Goal: Navigation & Orientation: Find specific page/section

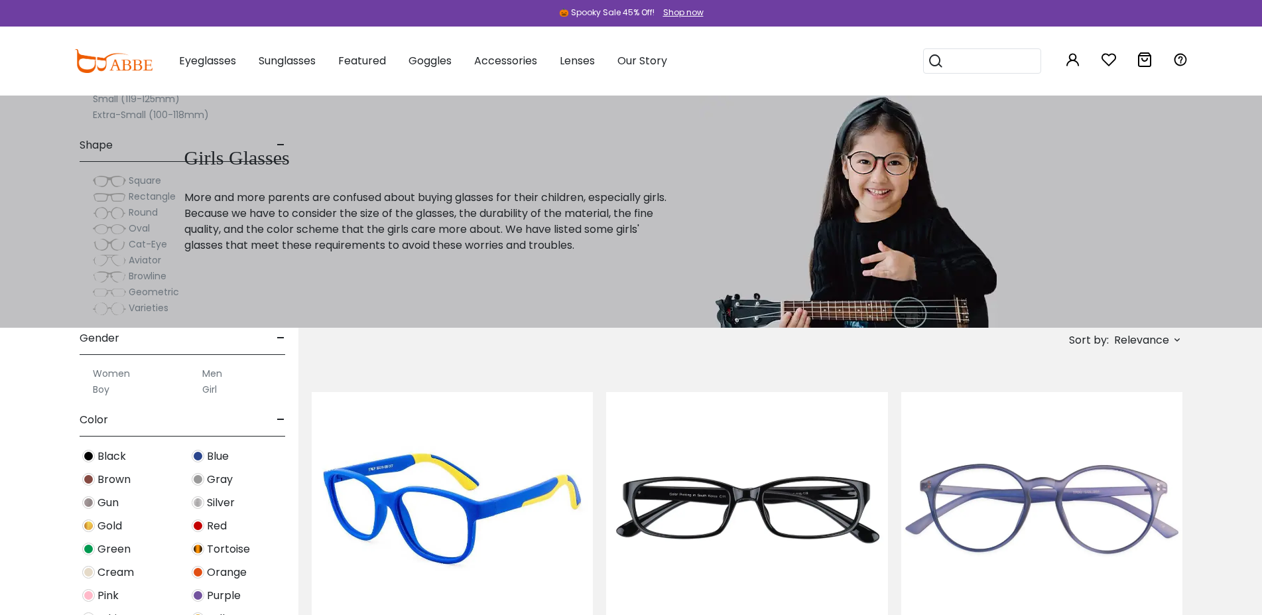
scroll to position [271, 0]
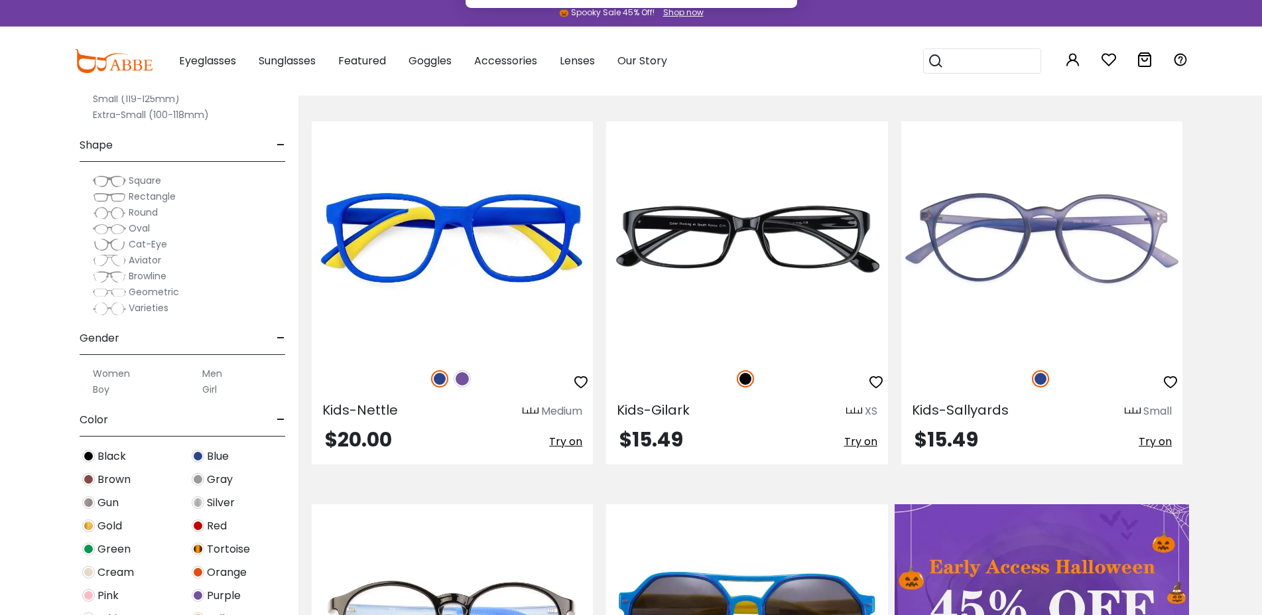
click at [655, 88] on button "Later" at bounding box center [658, 85] width 60 height 33
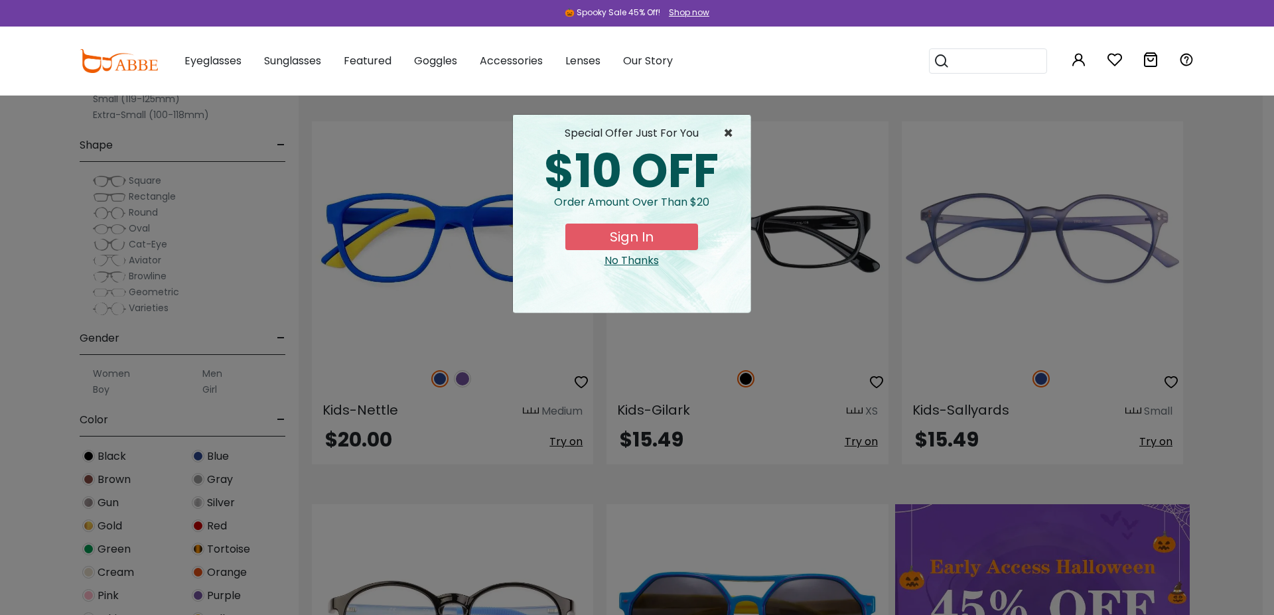
click at [732, 137] on span "×" at bounding box center [731, 133] width 17 height 16
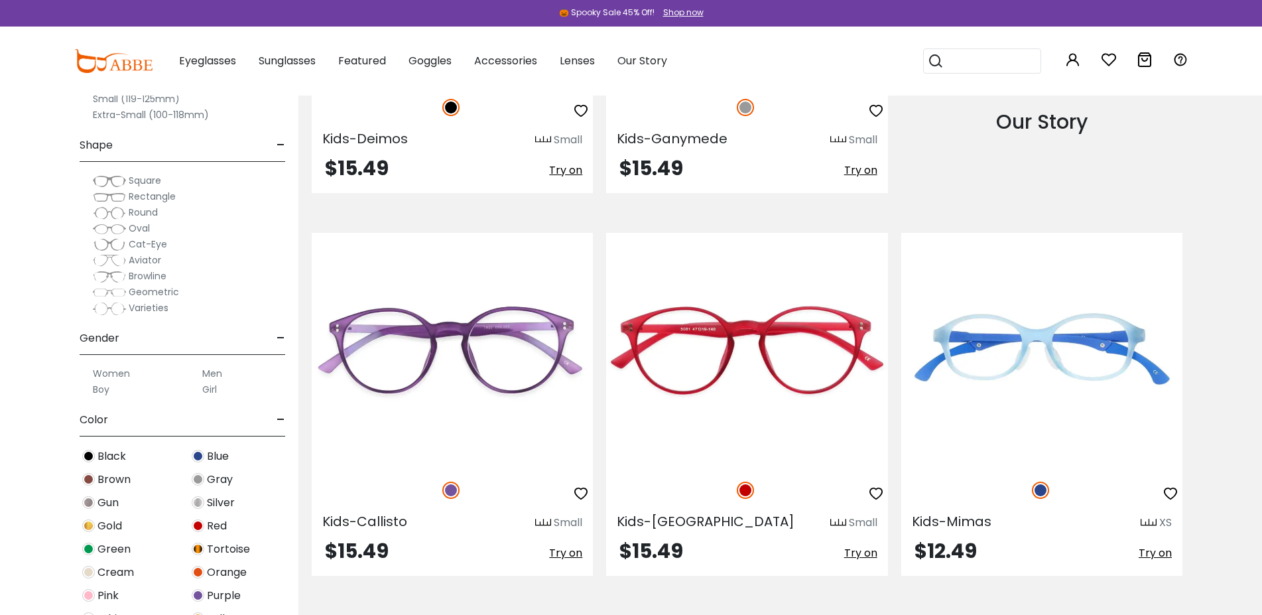
scroll to position [275, 0]
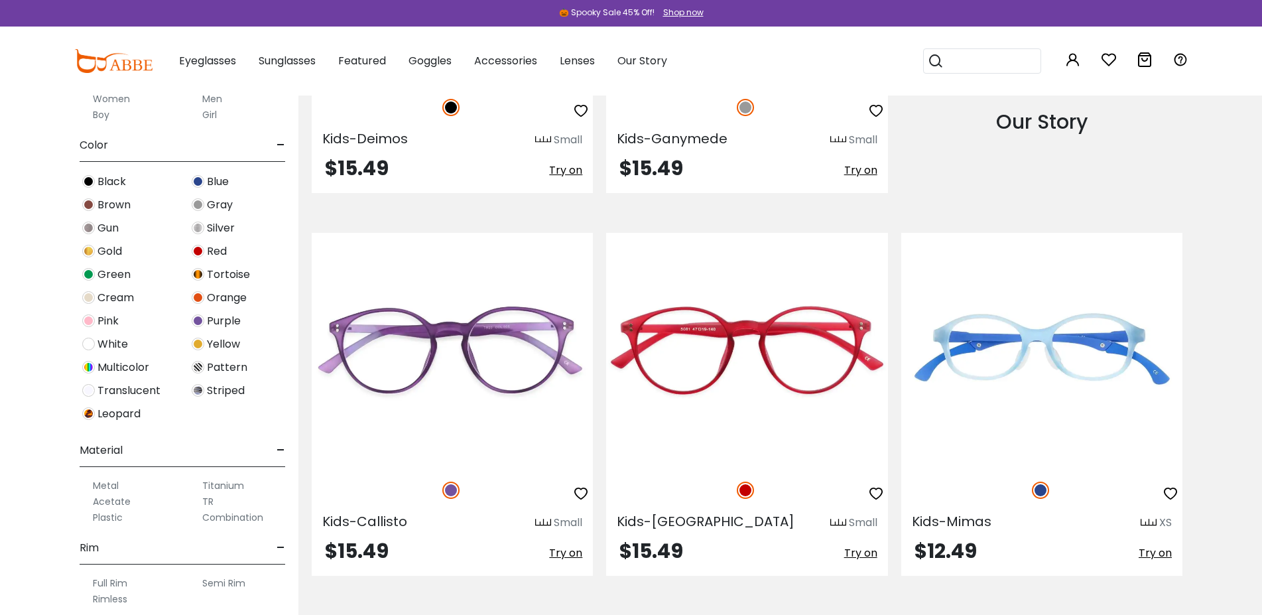
click at [88, 389] on img at bounding box center [88, 390] width 13 height 13
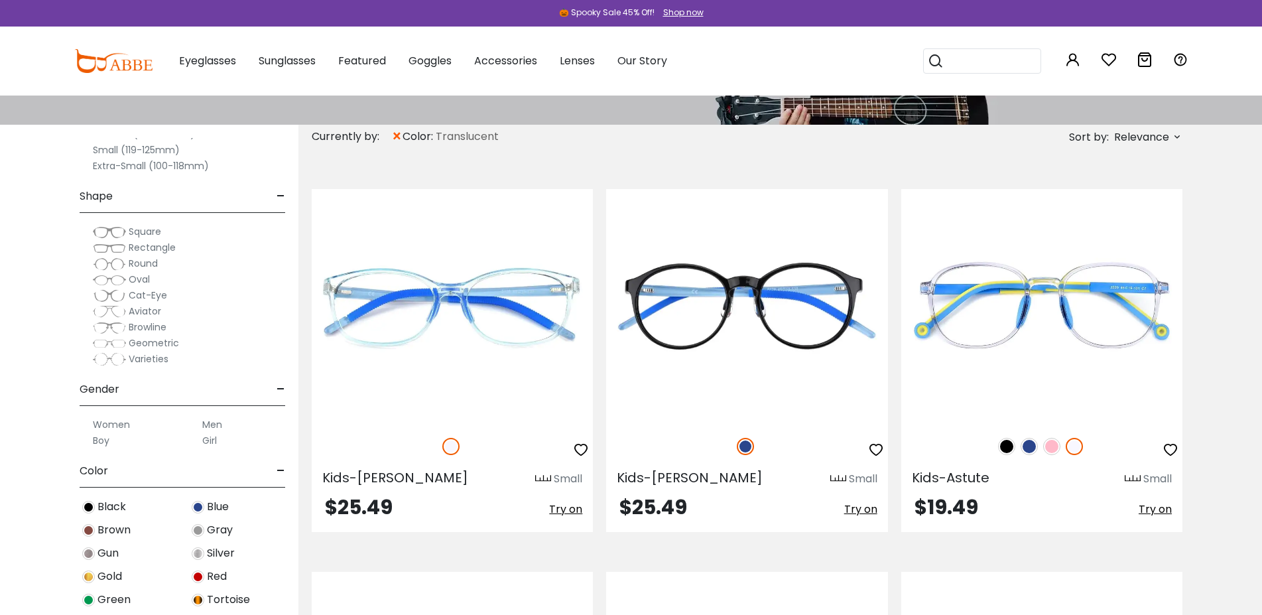
scroll to position [183, 0]
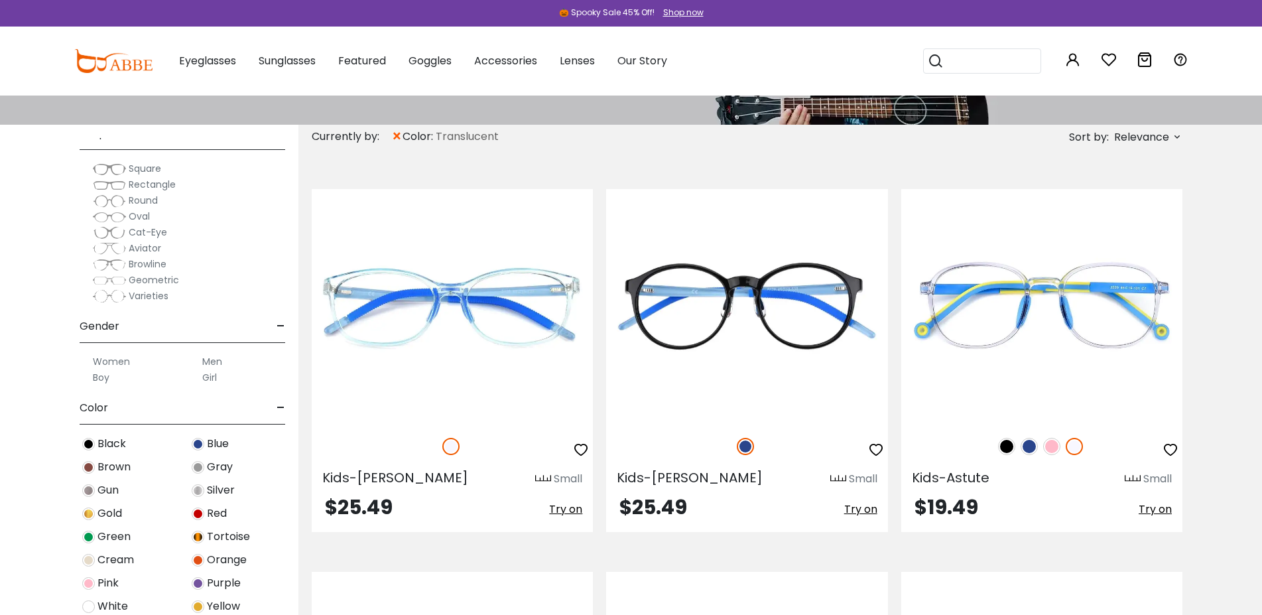
click at [90, 585] on img at bounding box center [88, 583] width 13 height 13
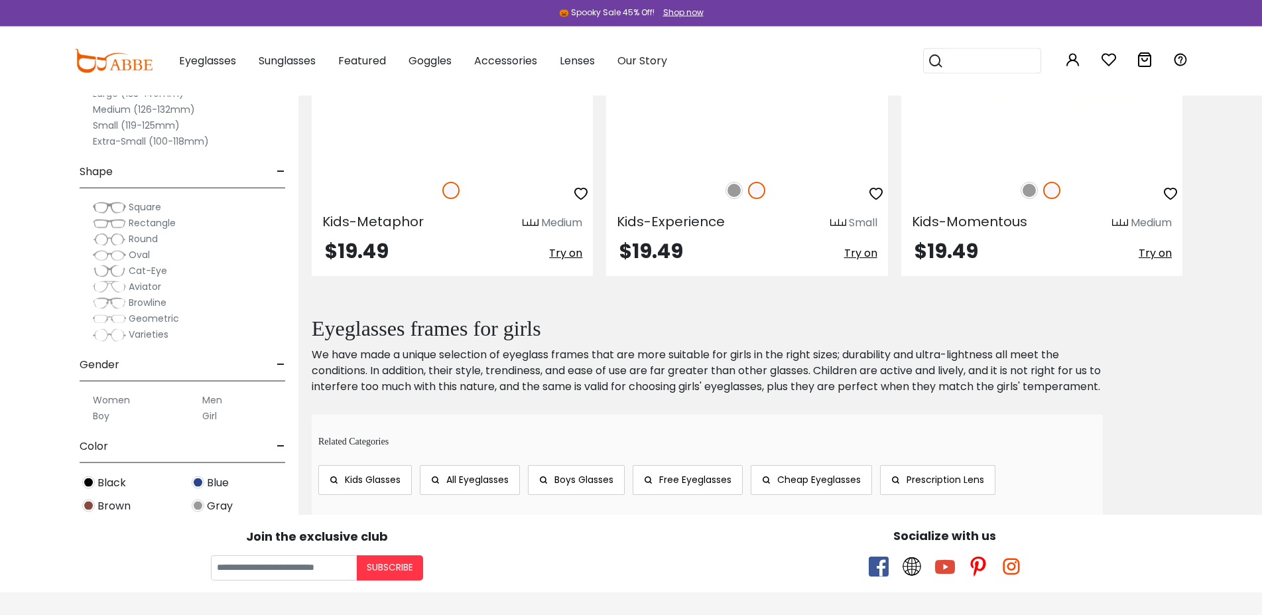
scroll to position [1083, 0]
